Goal: Entertainment & Leisure: Consume media (video, audio)

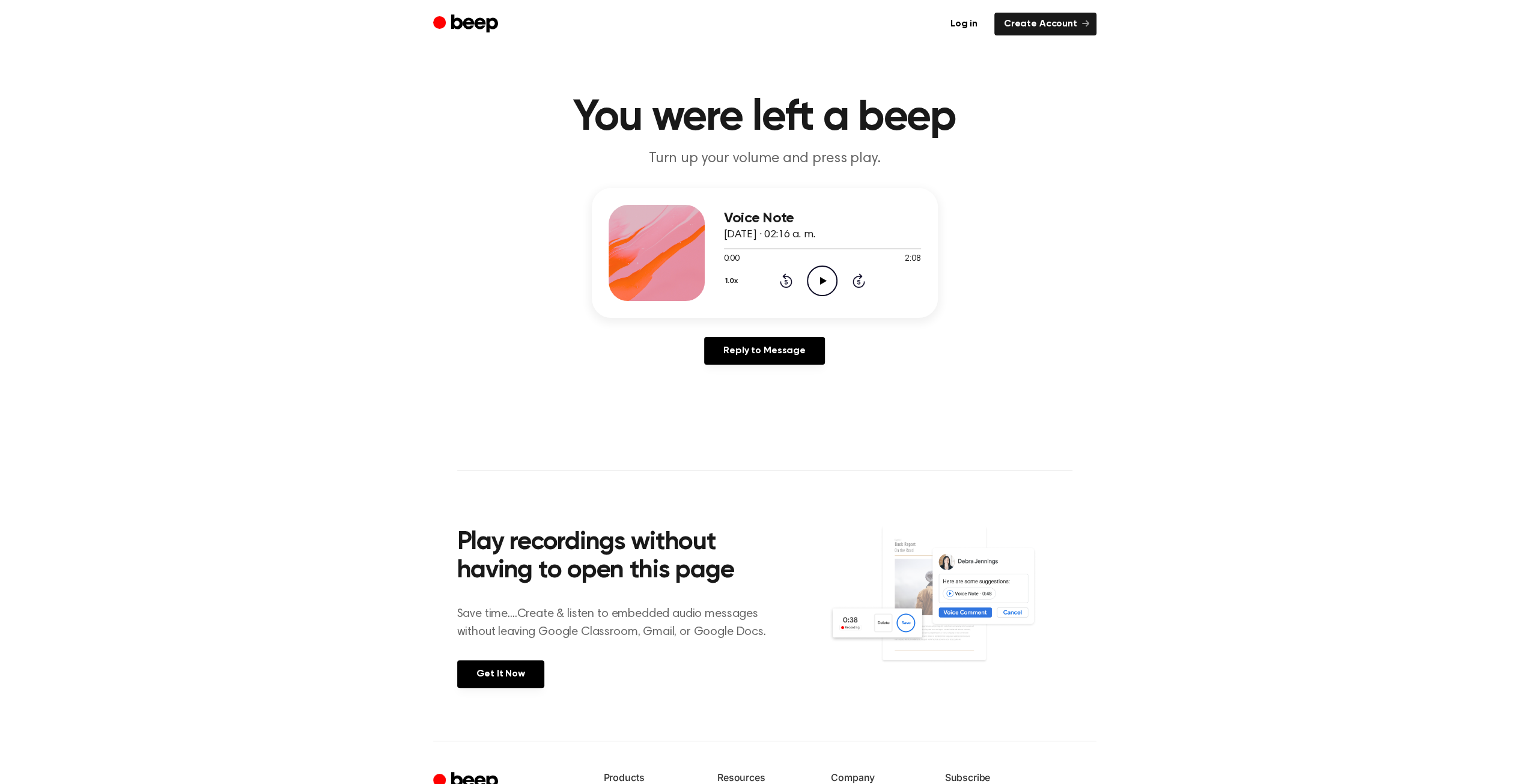
click at [821, 277] on icon "Play Audio" at bounding box center [823, 281] width 31 height 31
click at [784, 281] on icon "Rewind 5 seconds" at bounding box center [786, 281] width 13 height 15
click at [814, 281] on icon "Pause Audio" at bounding box center [823, 281] width 31 height 31
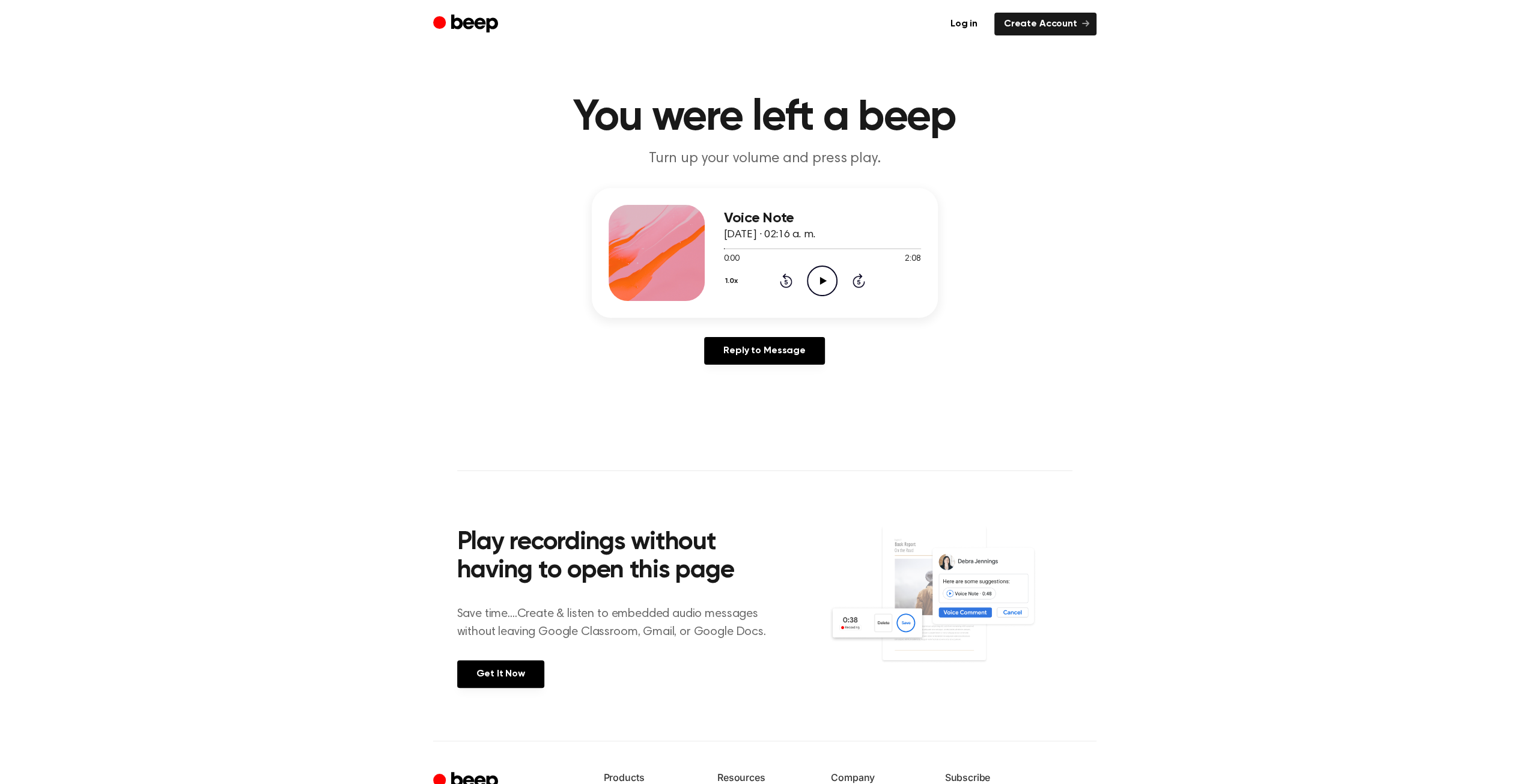
click at [830, 287] on icon "Play Audio" at bounding box center [823, 281] width 31 height 31
click at [788, 278] on icon "Rewind 5 seconds" at bounding box center [786, 281] width 13 height 15
click at [790, 287] on icon "Rewind 5 seconds" at bounding box center [786, 281] width 13 height 15
click at [790, 285] on icon at bounding box center [787, 280] width 13 height 14
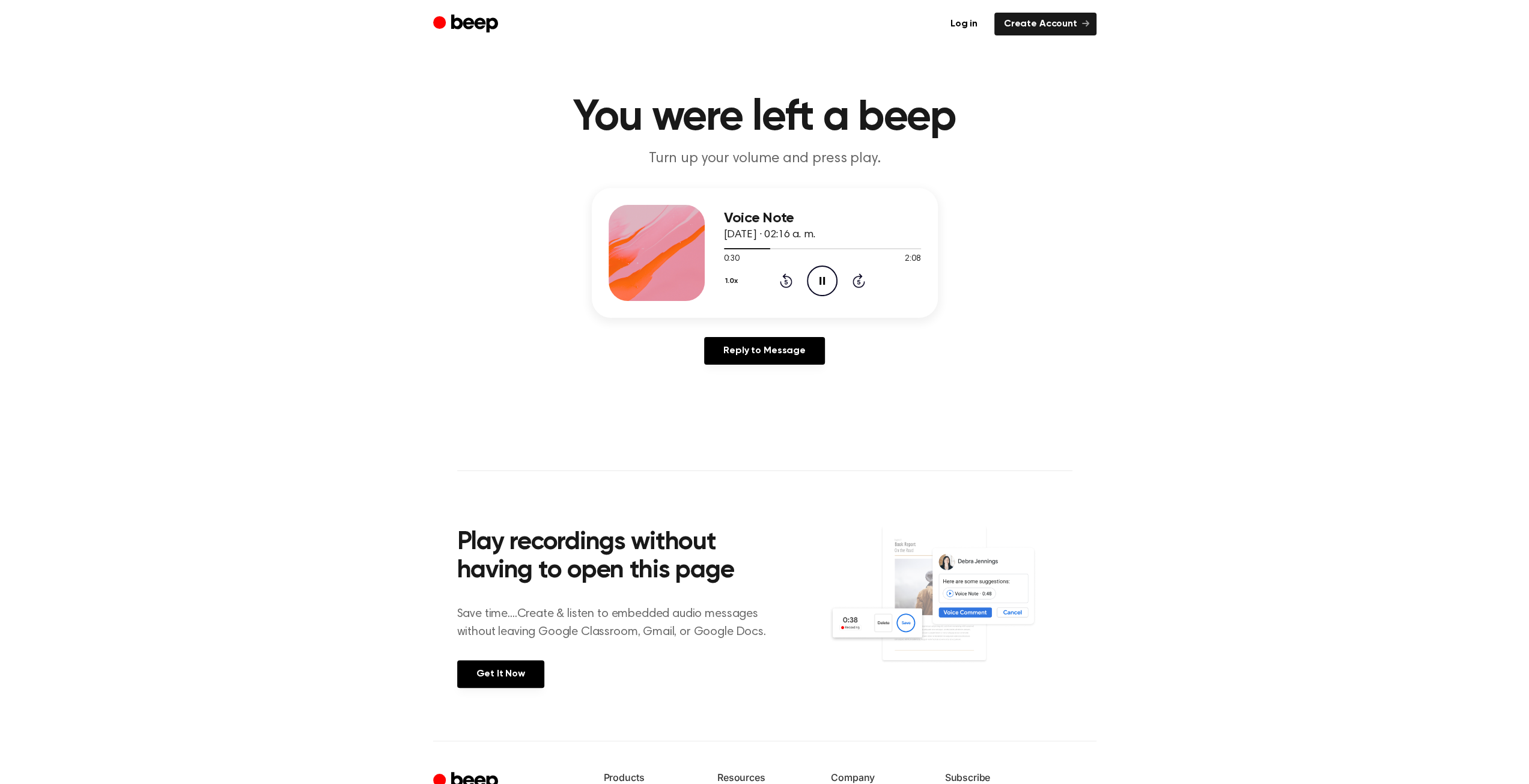
click at [788, 277] on icon at bounding box center [787, 280] width 13 height 14
